Goal: Complete application form

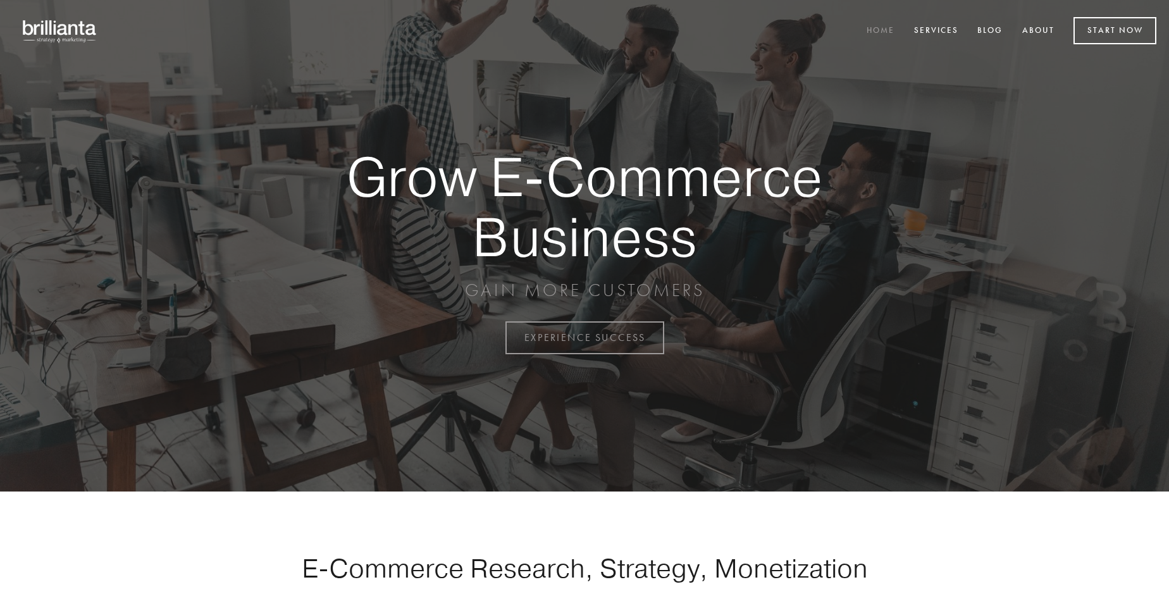
scroll to position [3317, 0]
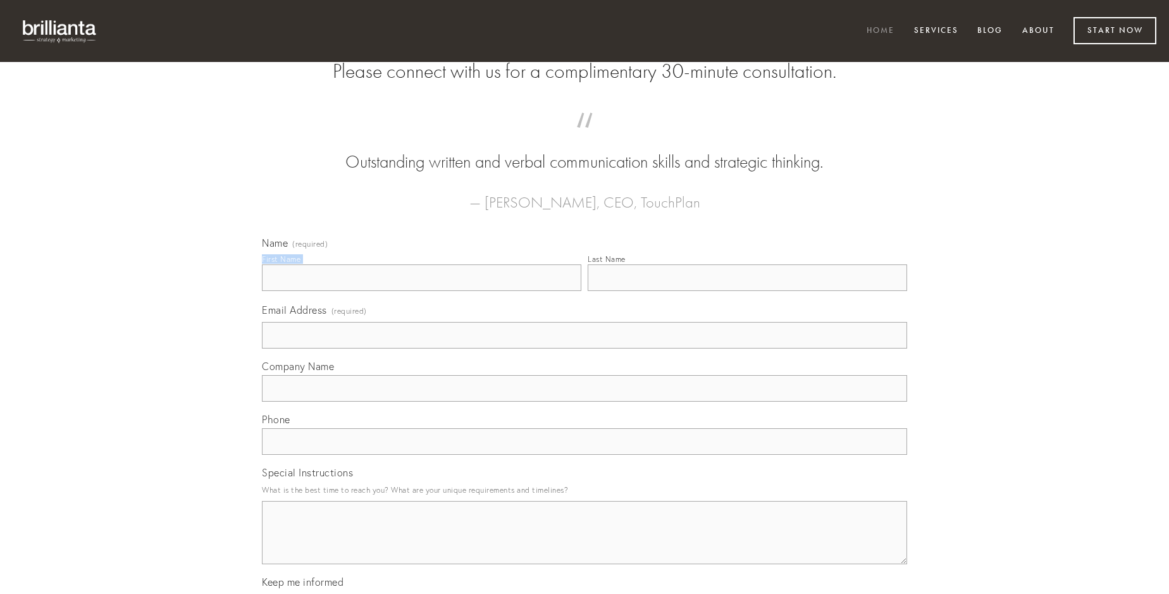
type input "[PERSON_NAME]"
click at [747, 291] on input "Last Name" at bounding box center [748, 278] width 320 height 27
type input "[PERSON_NAME]"
click at [585, 349] on input "Email Address (required)" at bounding box center [584, 335] width 645 height 27
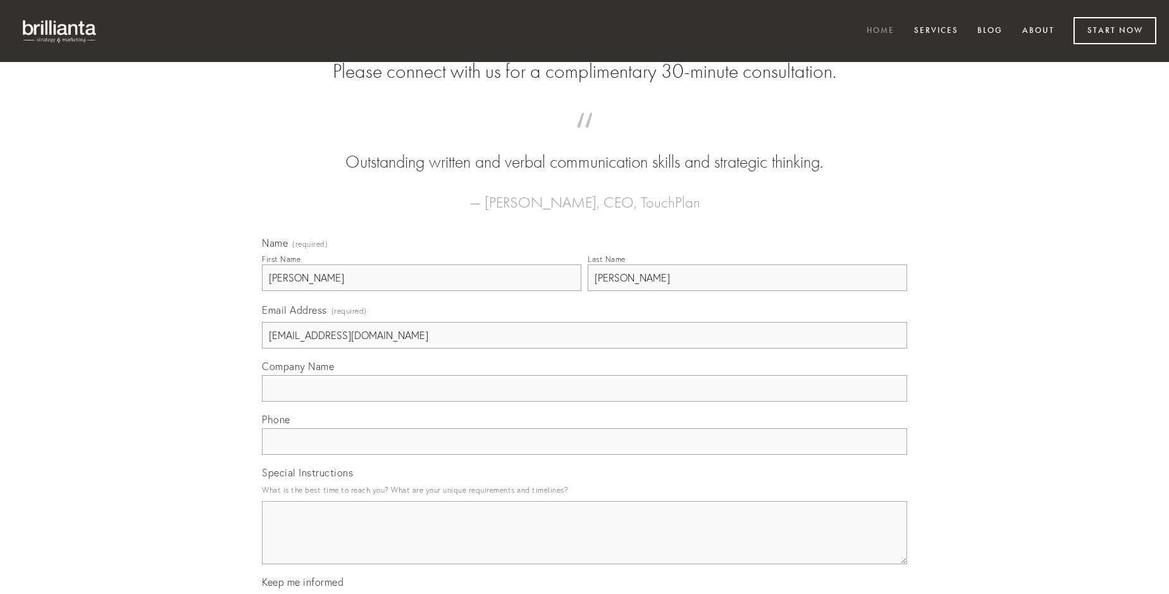
type input "[EMAIL_ADDRESS][DOMAIN_NAME]"
click at [585, 402] on input "Company Name" at bounding box center [584, 388] width 645 height 27
type input "coerceo"
click at [585, 455] on input "text" at bounding box center [584, 441] width 645 height 27
click at [585, 544] on textarea "Special Instructions" at bounding box center [584, 532] width 645 height 63
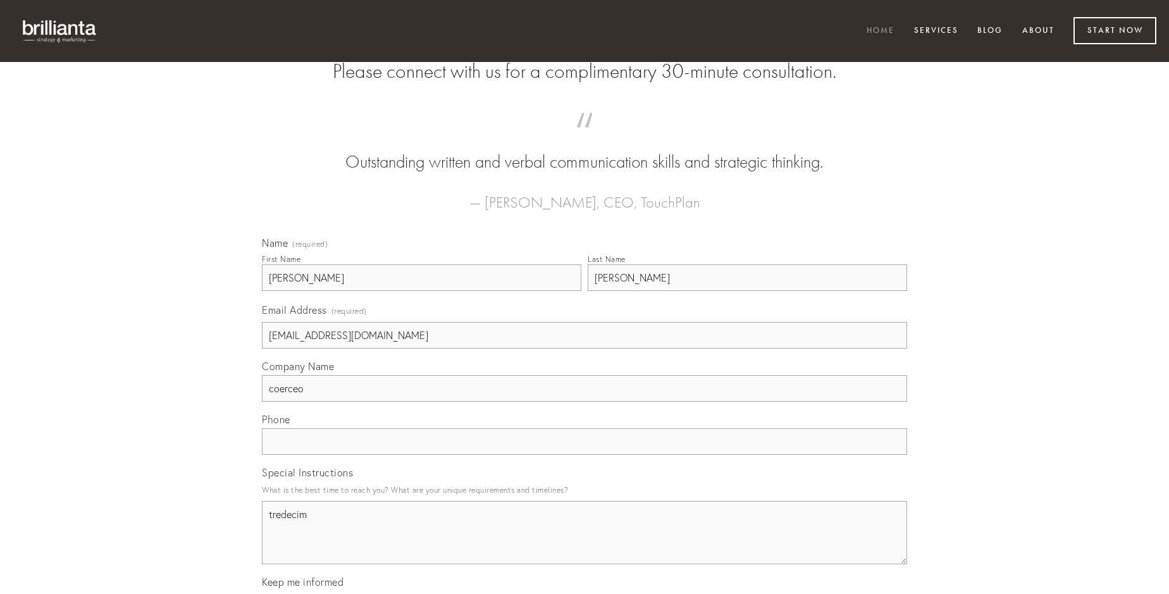
type textarea "tredecim"
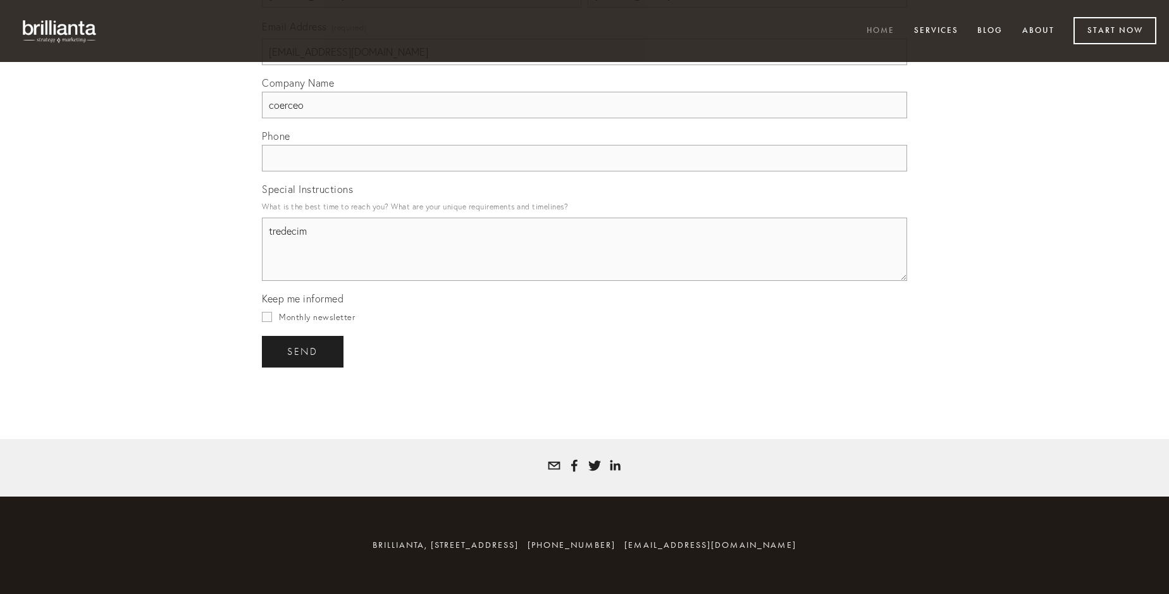
click at [304, 351] on span "send" at bounding box center [302, 351] width 31 height 11
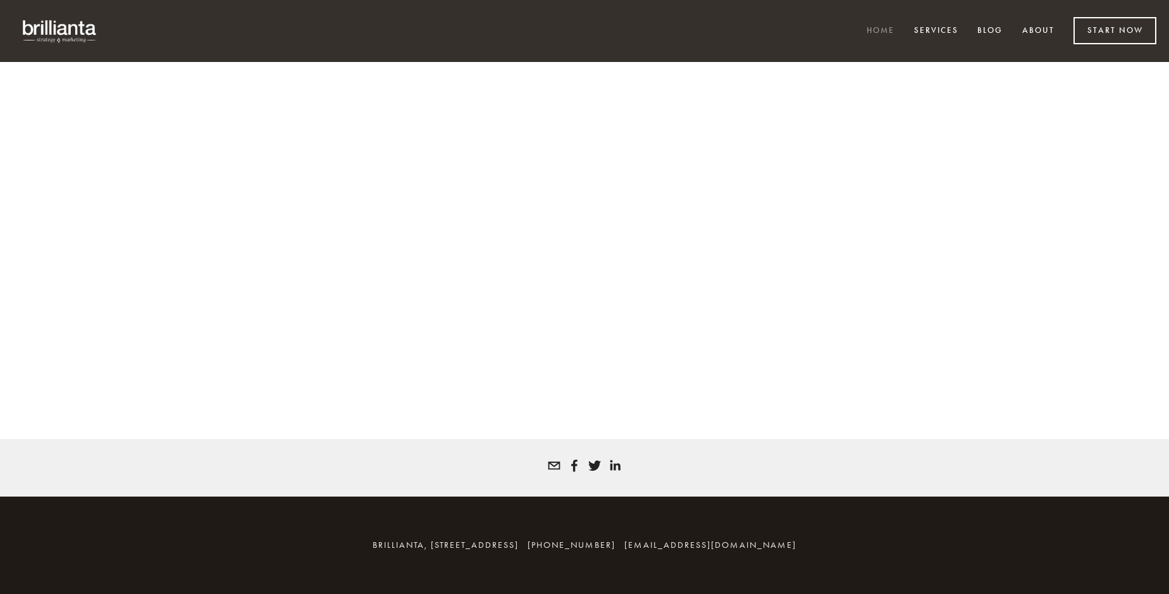
scroll to position [3300, 0]
